Goal: Check status: Check status

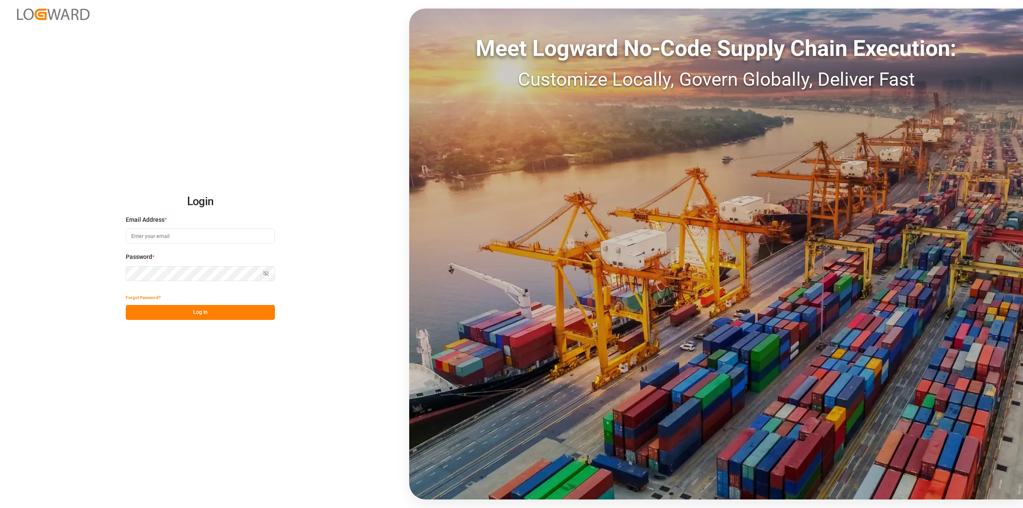
type input "[EMAIL_ADDRESS][DOMAIN_NAME]"
click at [226, 316] on button "Log In" at bounding box center [200, 312] width 149 height 15
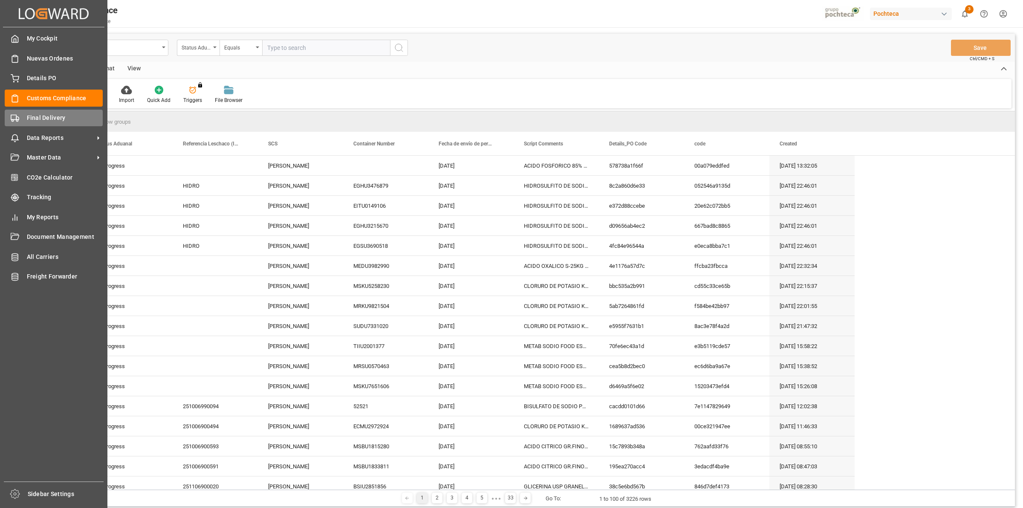
click at [14, 114] on icon at bounding box center [15, 118] width 9 height 9
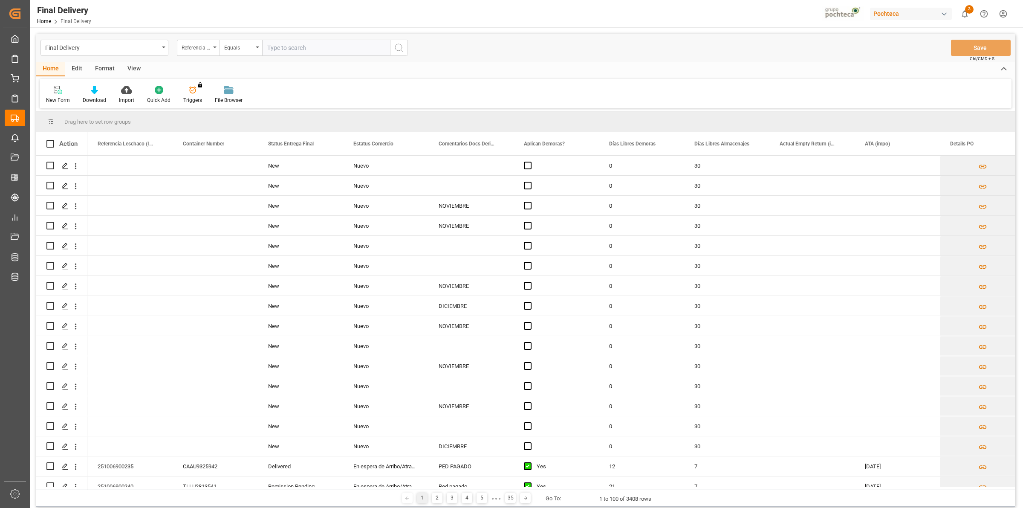
click at [133, 67] on div "View" at bounding box center [134, 69] width 26 height 14
click at [57, 96] on div "Default" at bounding box center [54, 100] width 17 height 8
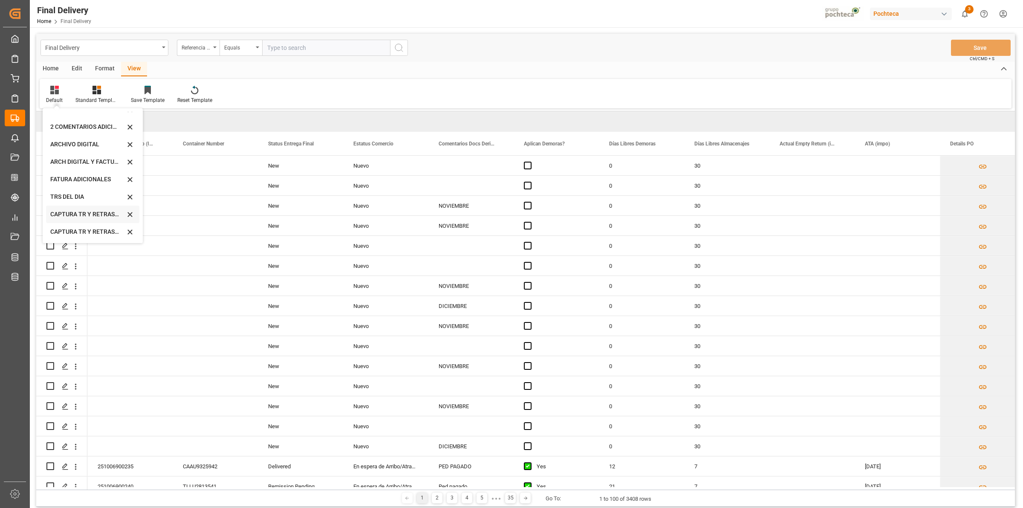
scroll to position [81, 0]
click at [87, 224] on div "CAPTURA TR Y RETRASO CON ENTREGA Y SUCURSAL" at bounding box center [92, 231] width 93 height 17
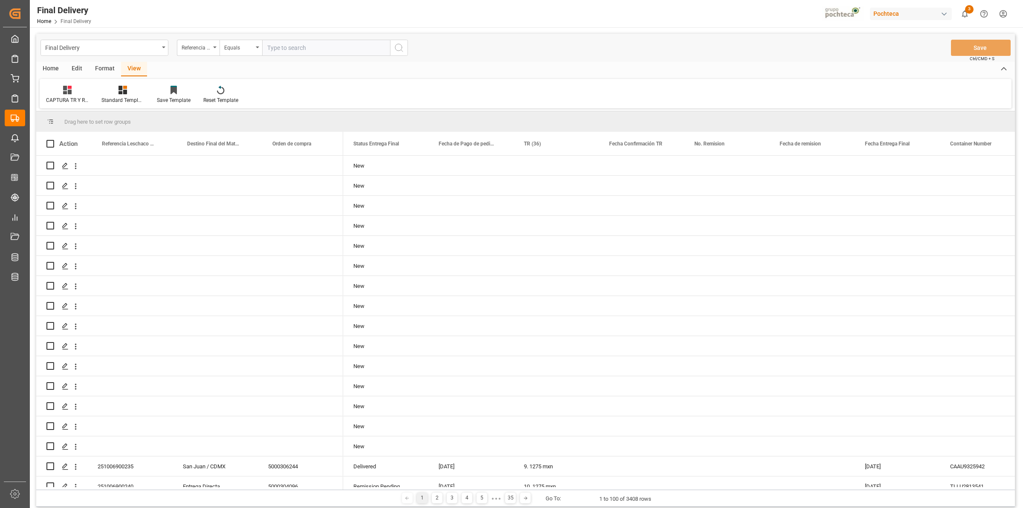
click at [103, 63] on div "Format" at bounding box center [105, 69] width 32 height 14
click at [102, 95] on div "Row Format" at bounding box center [98, 94] width 41 height 19
click at [101, 122] on div "DESTINO PARA REMI" at bounding box center [118, 120] width 56 height 9
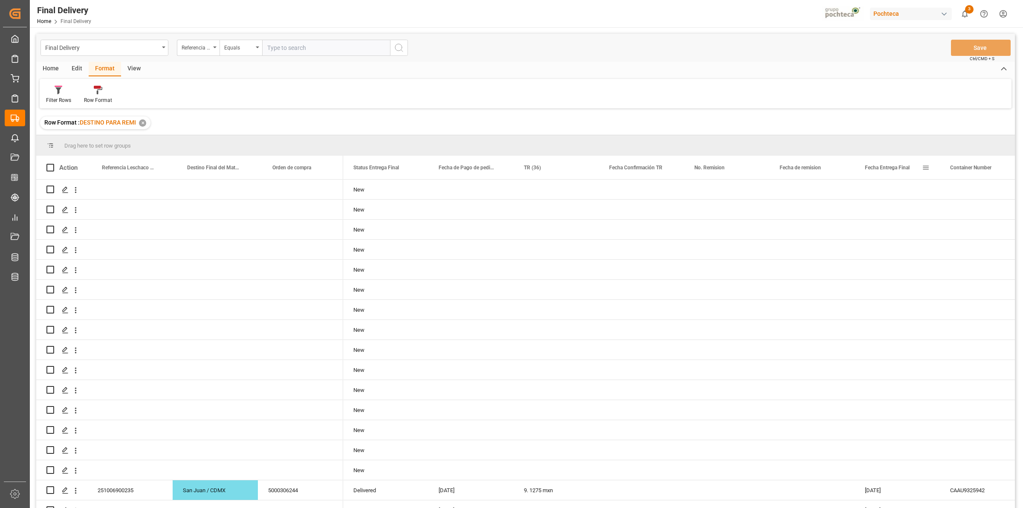
click at [925, 169] on span at bounding box center [926, 168] width 8 height 8
click at [973, 173] on span "filter" at bounding box center [975, 169] width 38 height 15
click at [1003, 213] on input "date" at bounding box center [966, 213] width 84 height 17
type input "2025-10-06"
click at [974, 237] on button "Apply" at bounding box center [976, 240] width 16 height 9
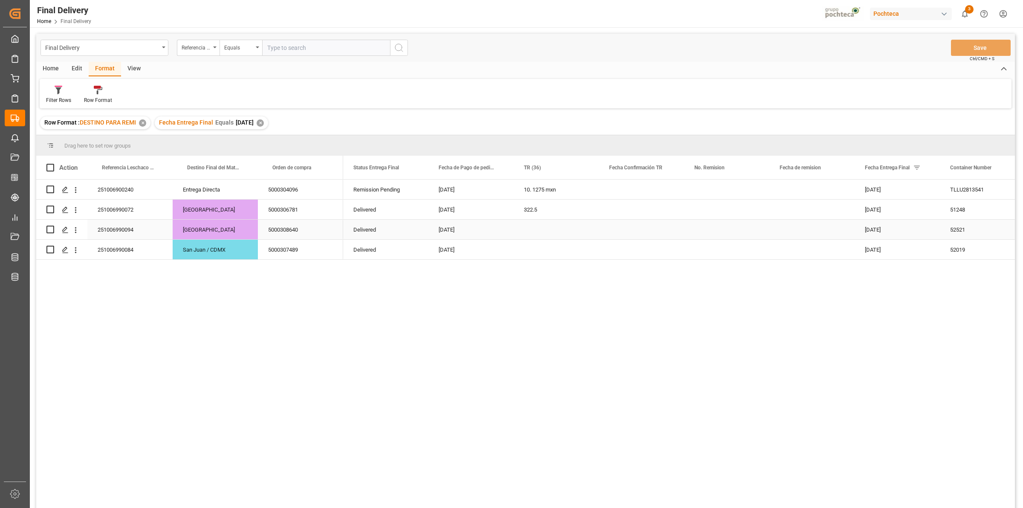
click at [532, 227] on div "Press SPACE to select this row." at bounding box center [556, 230] width 85 height 20
click at [125, 192] on div "251006900240" at bounding box center [129, 190] width 85 height 20
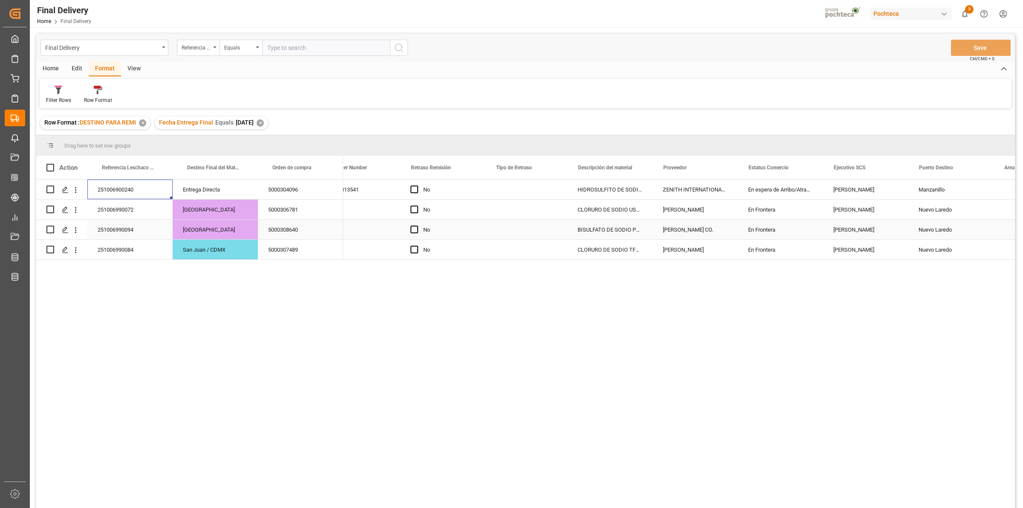
scroll to position [0, 625]
click at [130, 214] on div "251006990072" at bounding box center [129, 210] width 85 height 20
click at [586, 331] on div "06-10-2025 TLLU2813541 No HIDROSULFITO DE SODIO 50 KG CUNETE ZENITH INTERNATION…" at bounding box center [679, 347] width 672 height 334
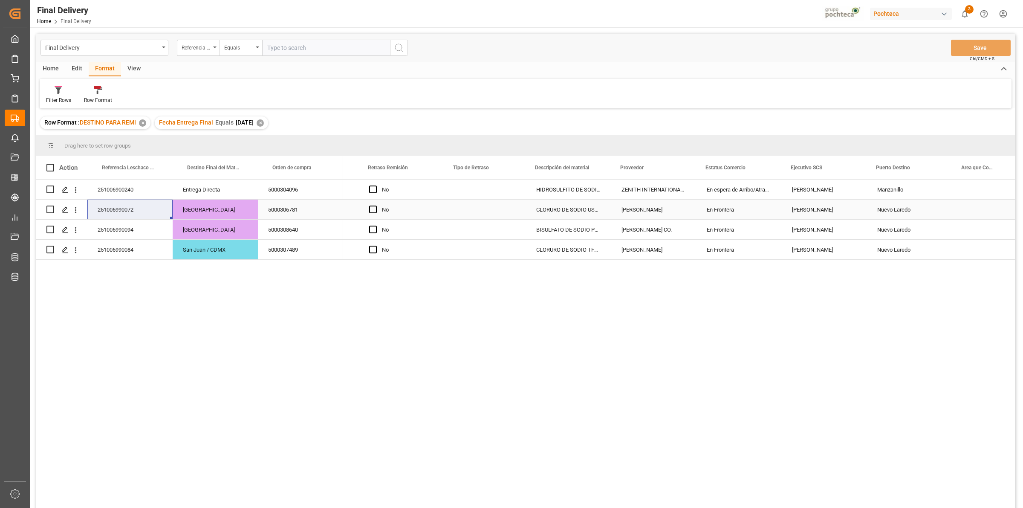
click at [305, 214] on div "5000306781" at bounding box center [300, 210] width 85 height 20
click at [154, 225] on div "251006990094" at bounding box center [129, 230] width 85 height 20
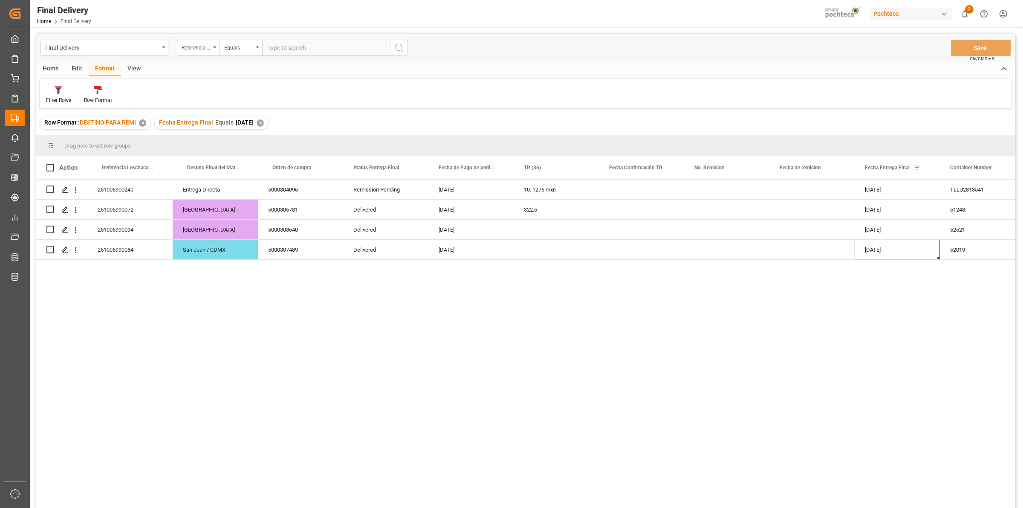
scroll to position [0, 13]
